Goal: Check status

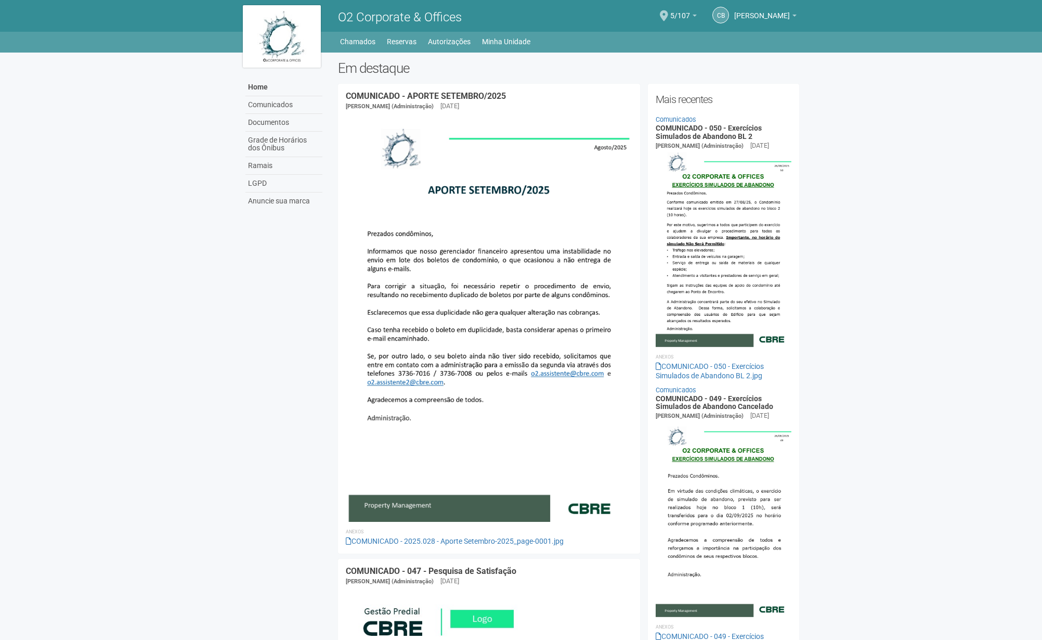
click at [897, 160] on body "Aguarde... O2 Corporate & Offices CB Carolina Barreto Carolina Barreto contato@…" at bounding box center [521, 320] width 1042 height 640
click at [426, 42] on li "Reservas" at bounding box center [407, 41] width 40 height 15
click at [435, 42] on link "Autorizações" at bounding box center [449, 41] width 43 height 15
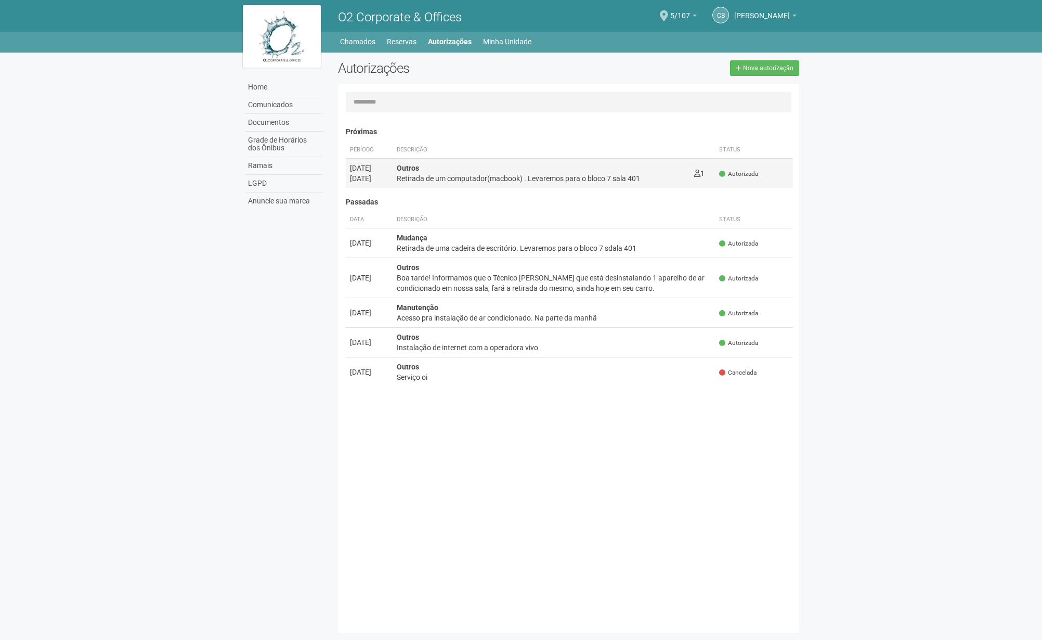
click at [620, 173] on div "Retirada de um computador(macbook) . Levaremos para o bloco 7 sala 401" at bounding box center [541, 178] width 289 height 10
